Goal: Find specific page/section: Find specific page/section

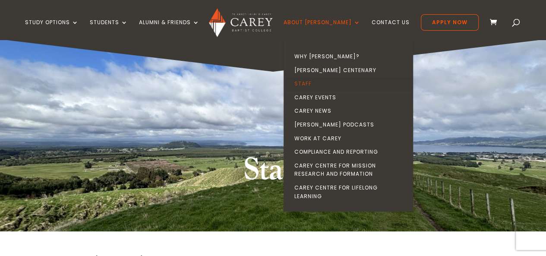
click at [321, 80] on link "Staff" at bounding box center [350, 84] width 129 height 14
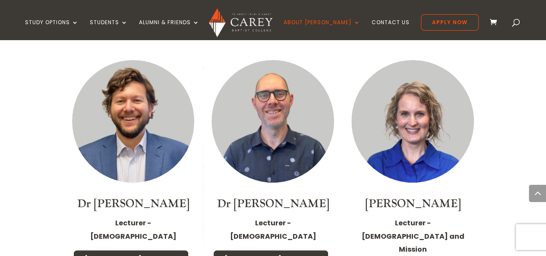
scroll to position [1705, 0]
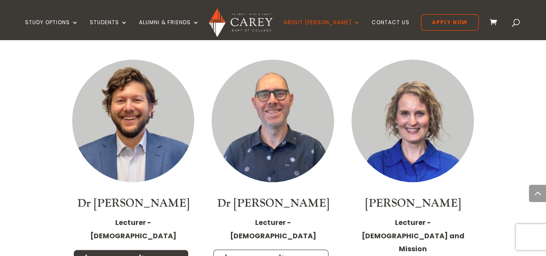
click at [262, 249] on link "[PERSON_NAME]'s Profile" at bounding box center [270, 258] width 115 height 18
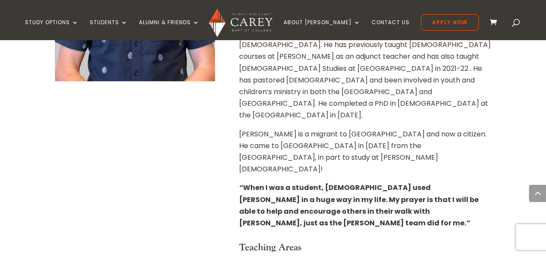
scroll to position [328, 0]
